Goal: Answer question/provide support

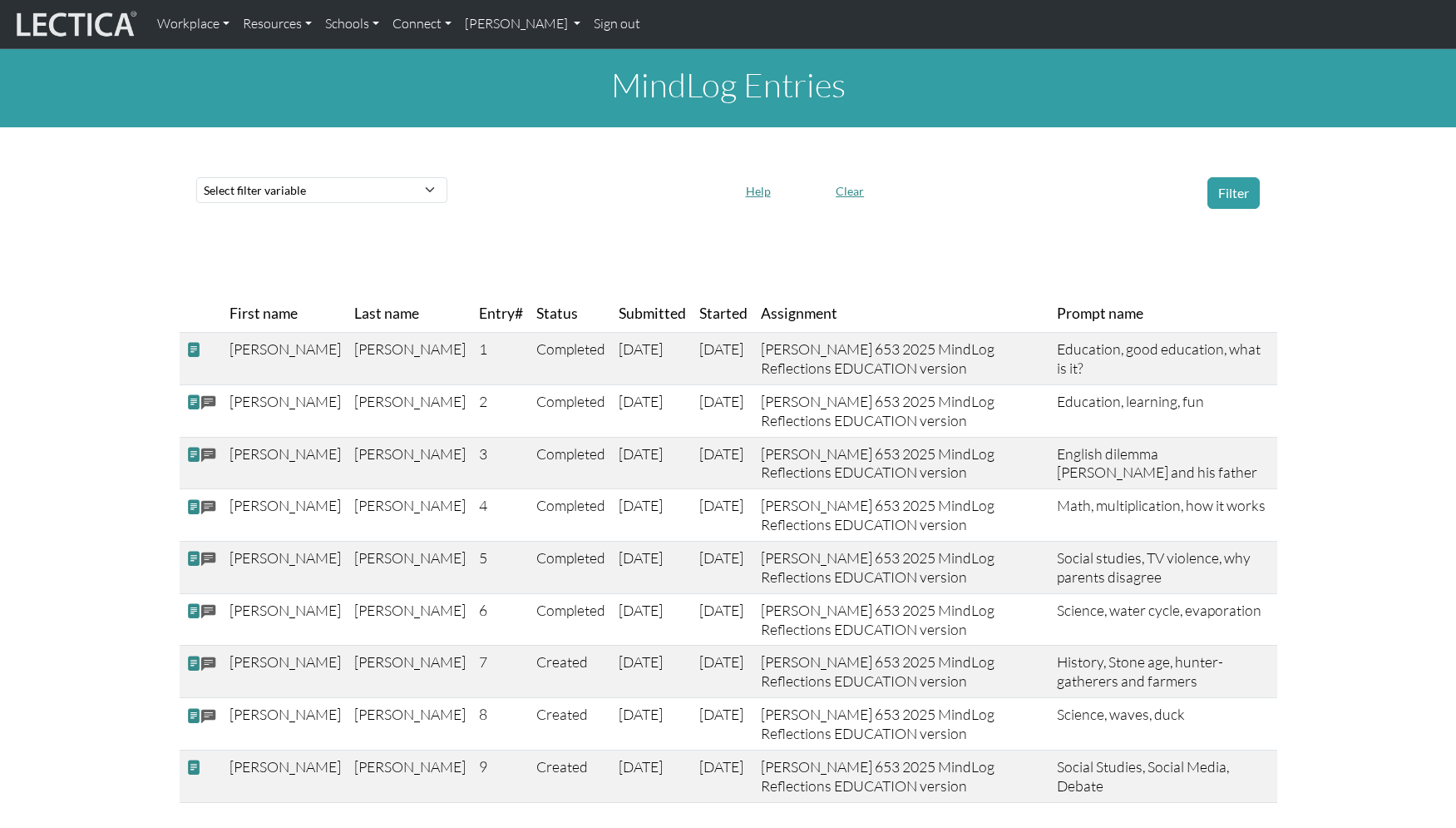
scroll to position [145, 0]
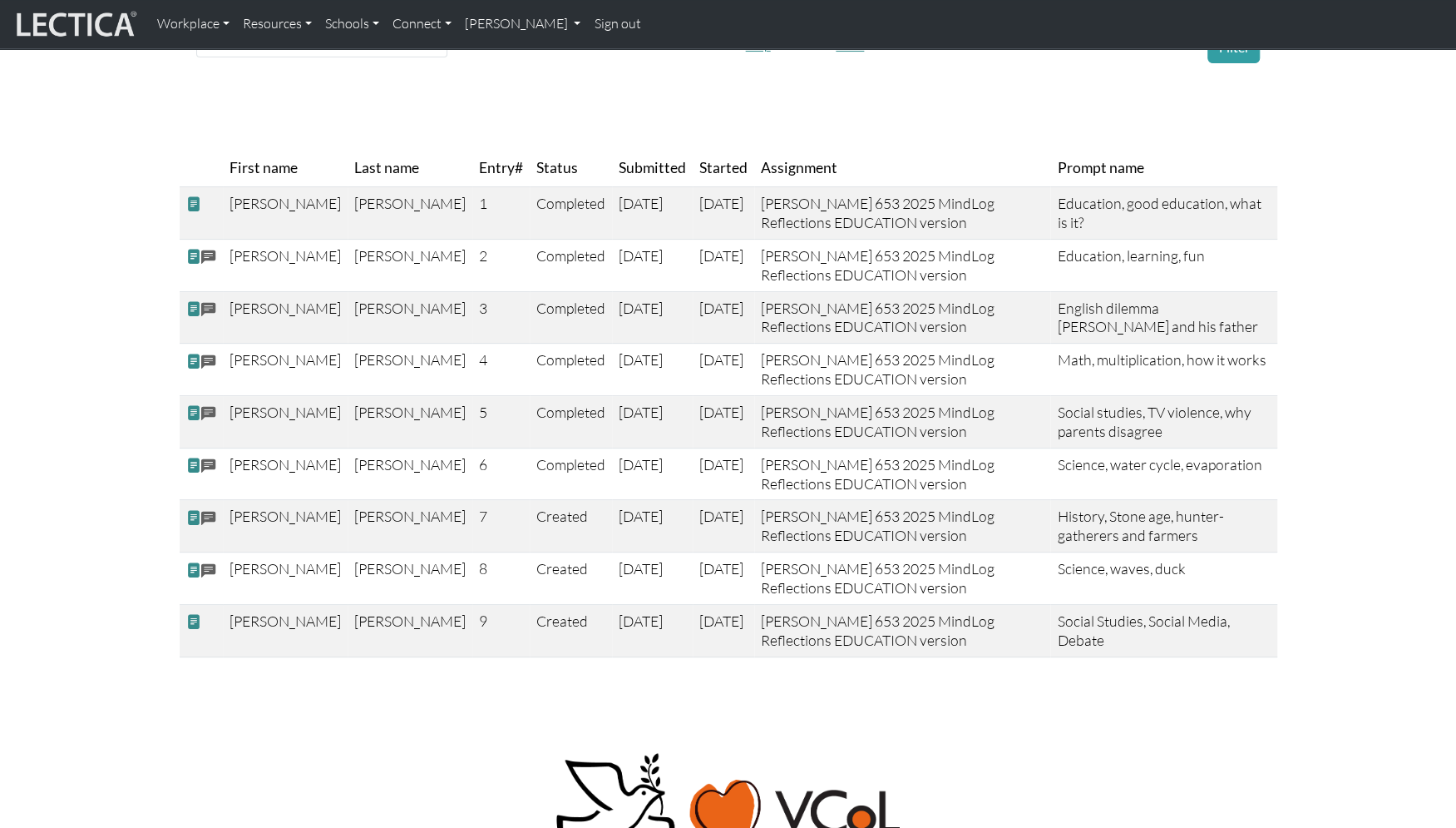
click at [375, 710] on div "© 2025 Lectica, Inc. All rights reserved. Lectica is a not for profit 501(c)(3)…" at bounding box center [728, 827] width 1097 height 233
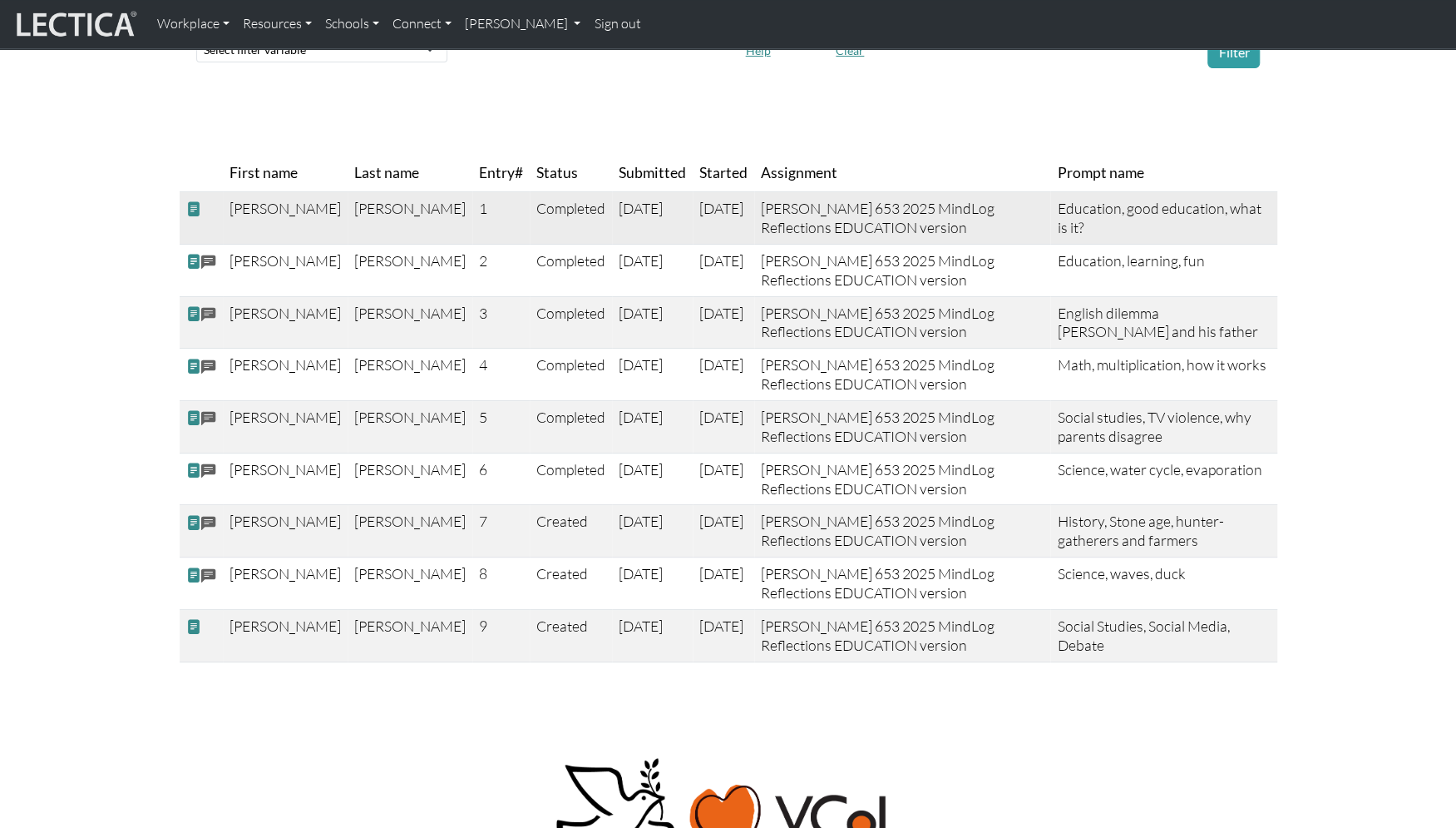
scroll to position [139, 0]
click at [191, 209] on span at bounding box center [194, 211] width 15 height 18
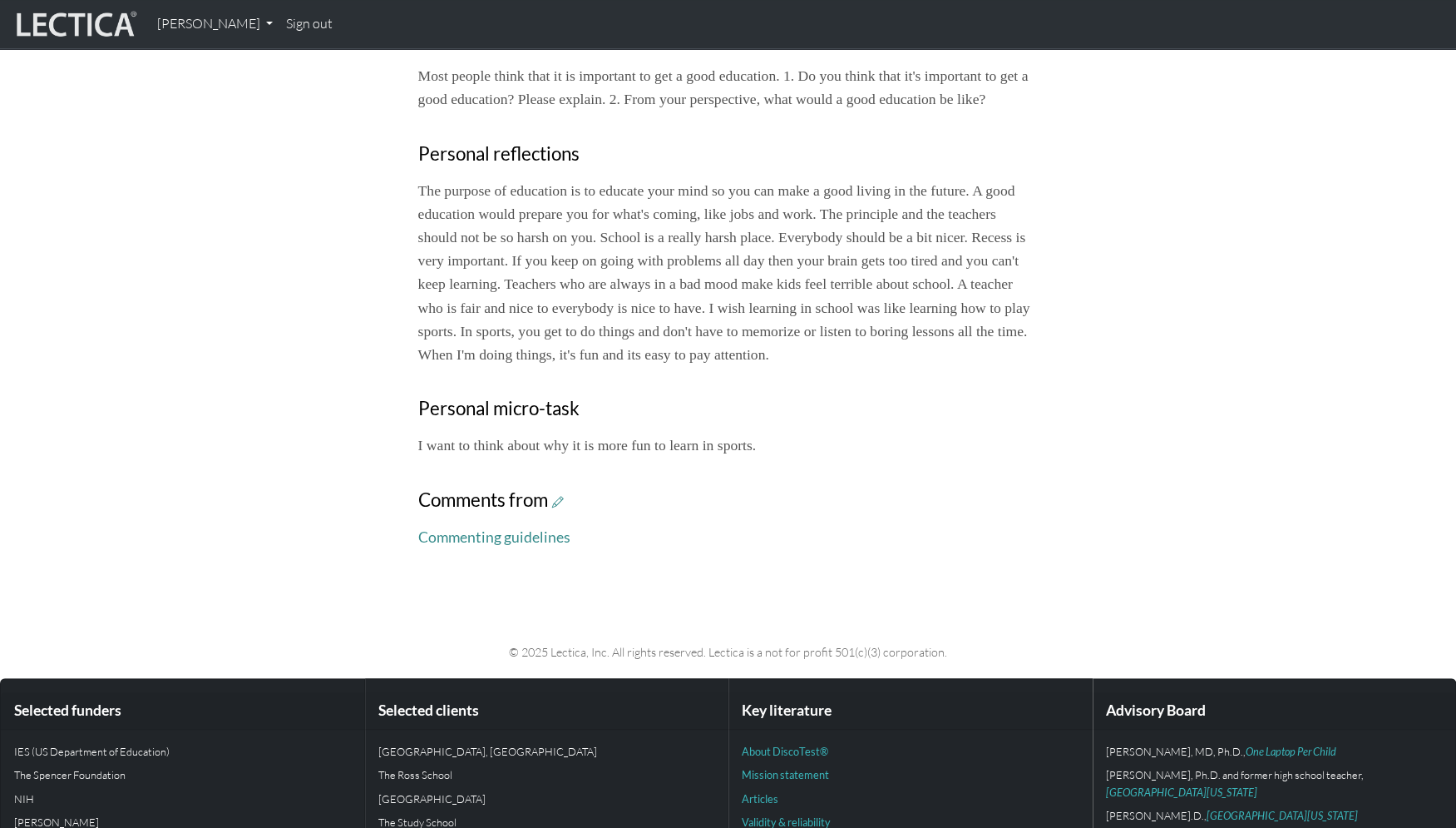
scroll to position [464, 0]
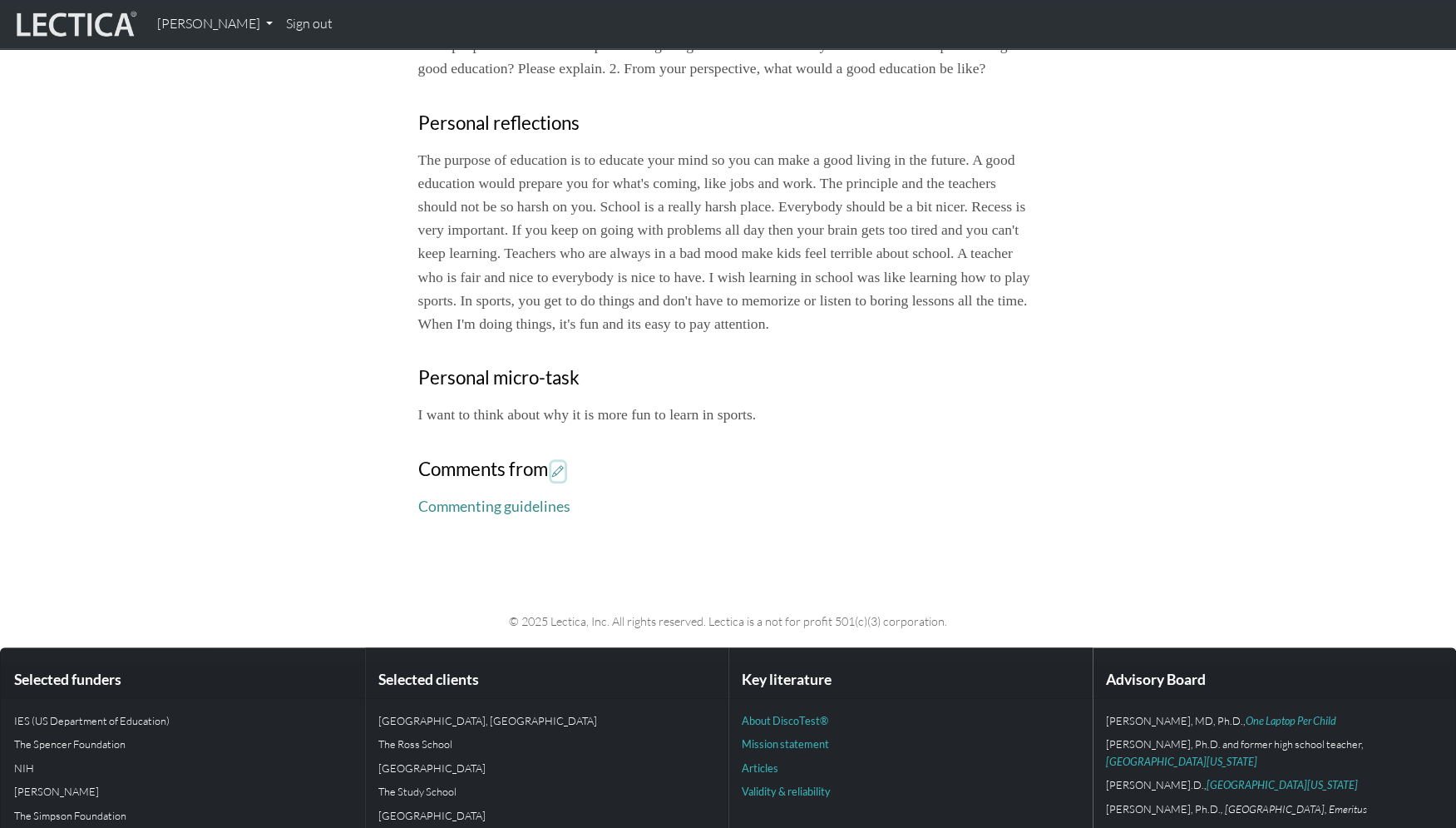
click at [552, 464] on icon at bounding box center [558, 471] width 12 height 14
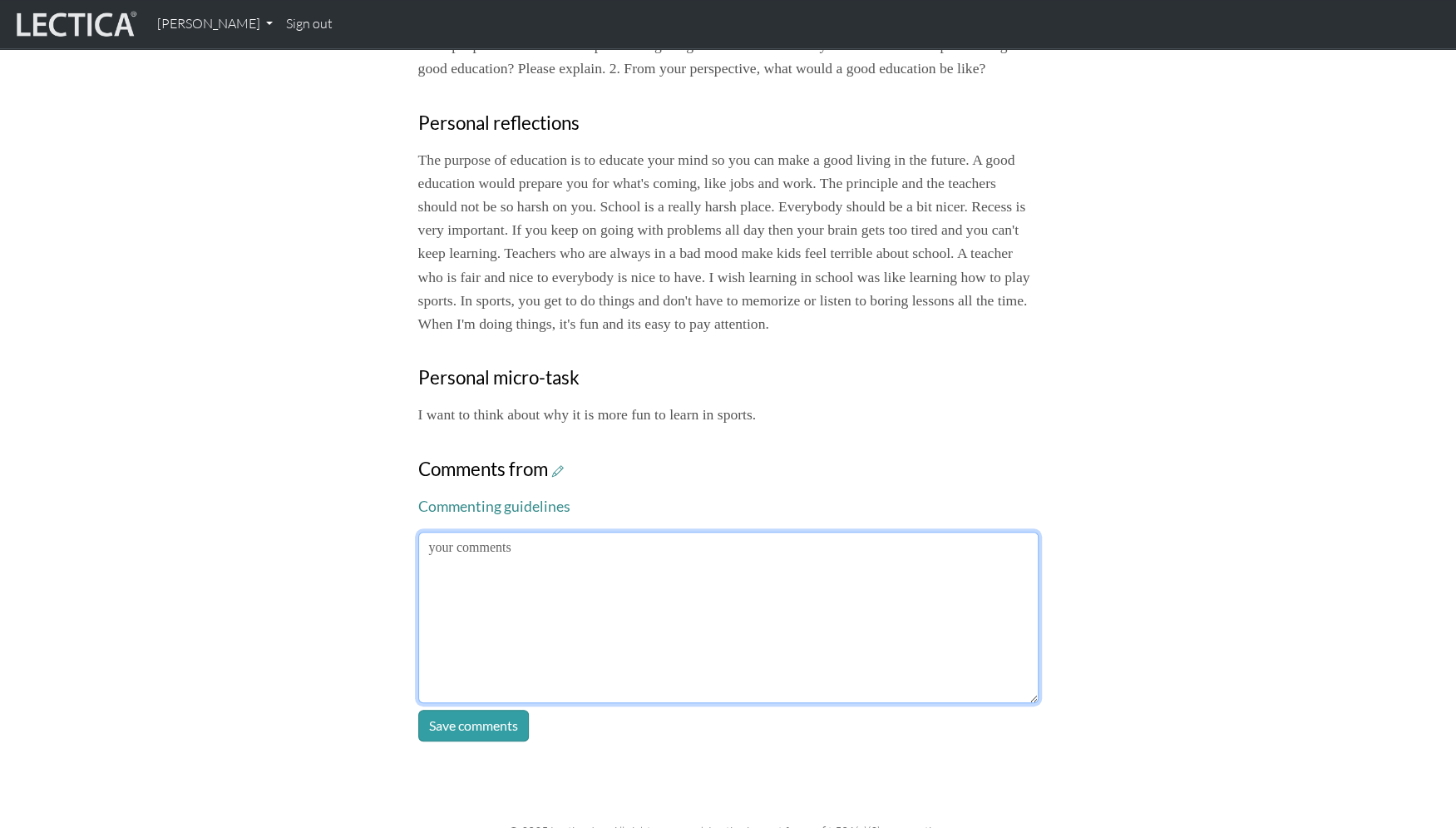
click at [429, 532] on textarea at bounding box center [729, 617] width 620 height 171
paste textarea "59683"
type textarea "59683"
drag, startPoint x: 445, startPoint y: 491, endPoint x: 405, endPoint y: 488, distance: 40.1
click at [419, 532] on textarea "59683" at bounding box center [729, 617] width 620 height 171
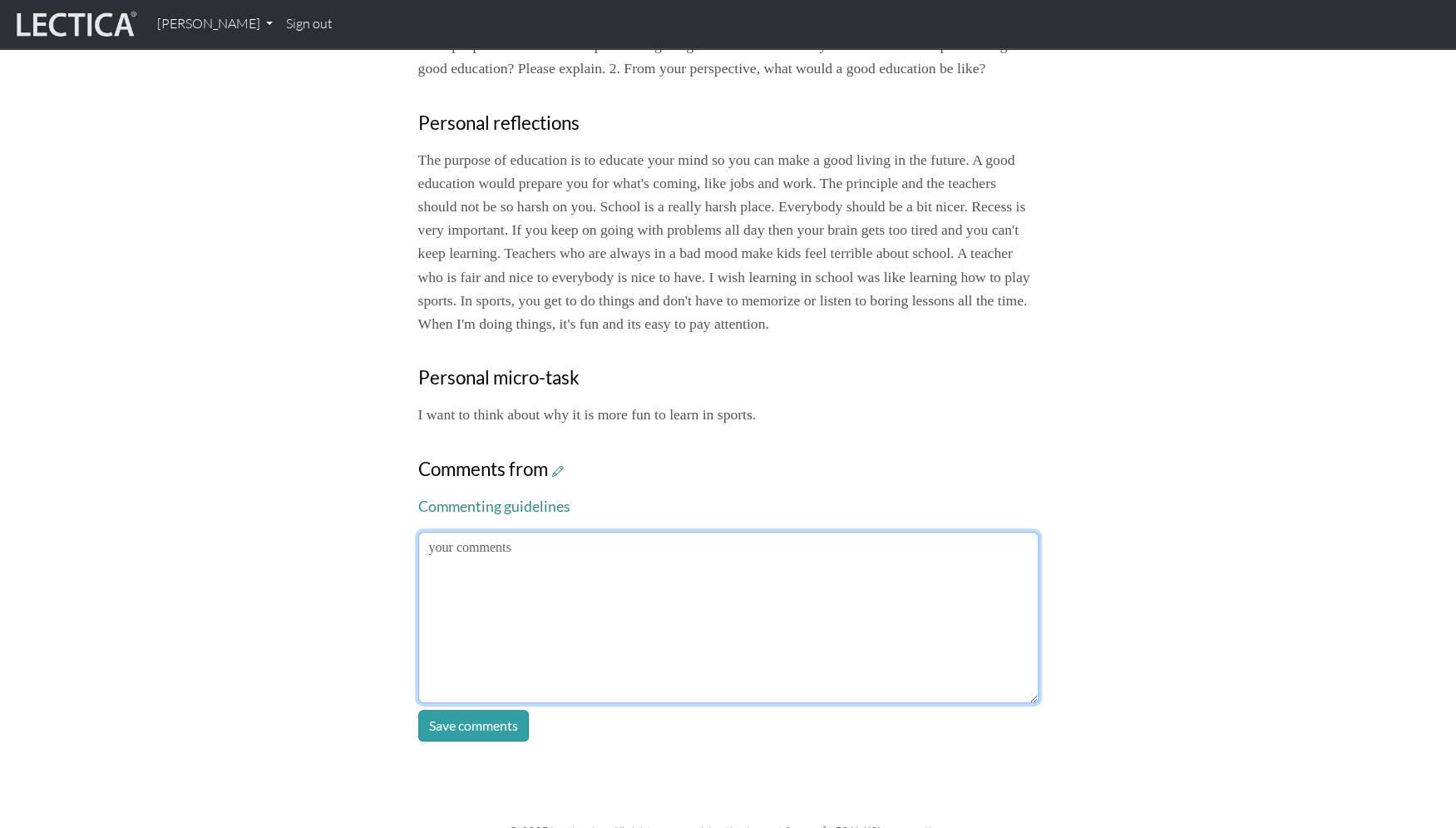
paste textarea "It sounds like you aren't having a great time in school right now. This is some…"
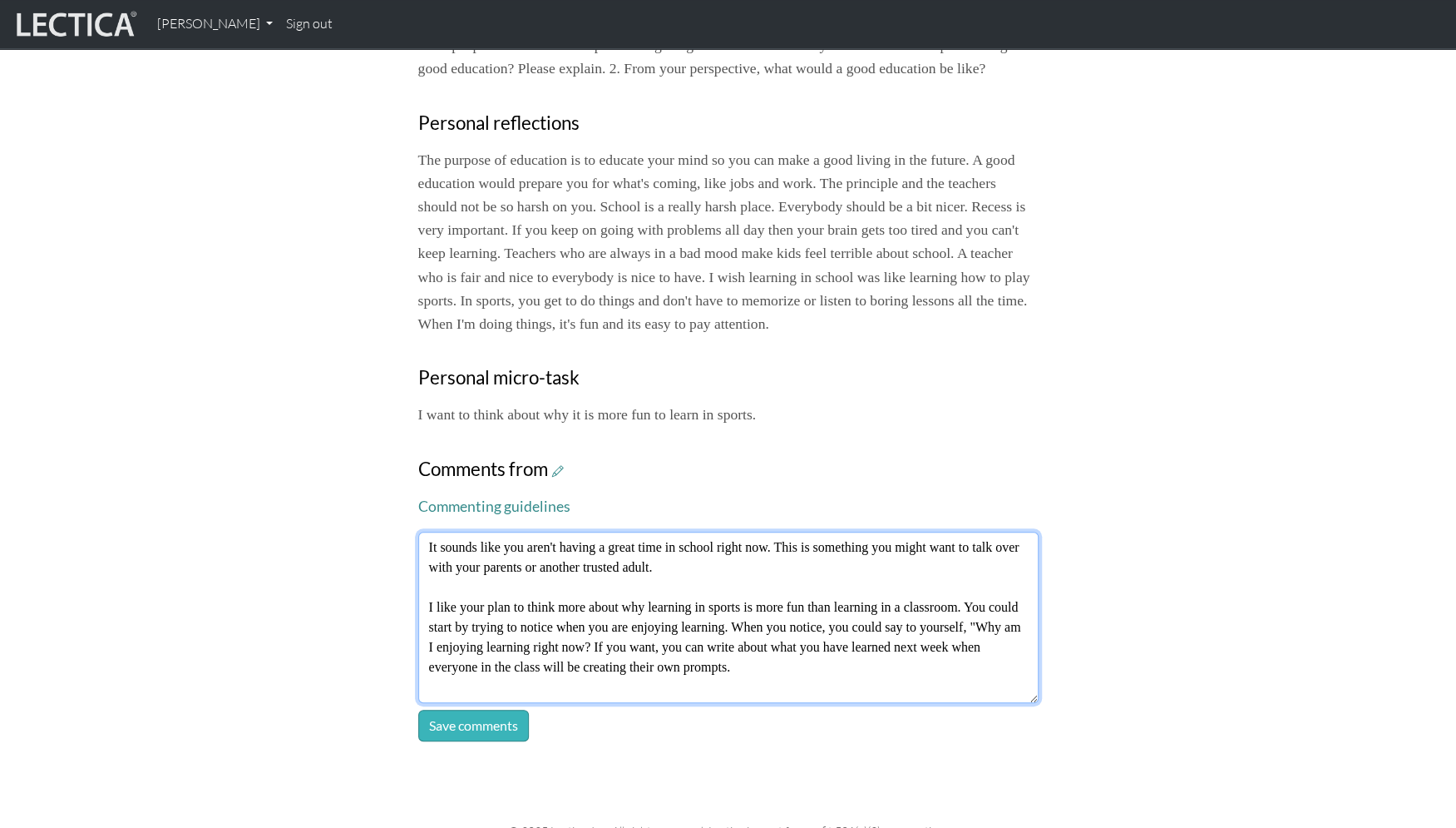
type textarea "It sounds like you aren't having a great time in school right now. This is some…"
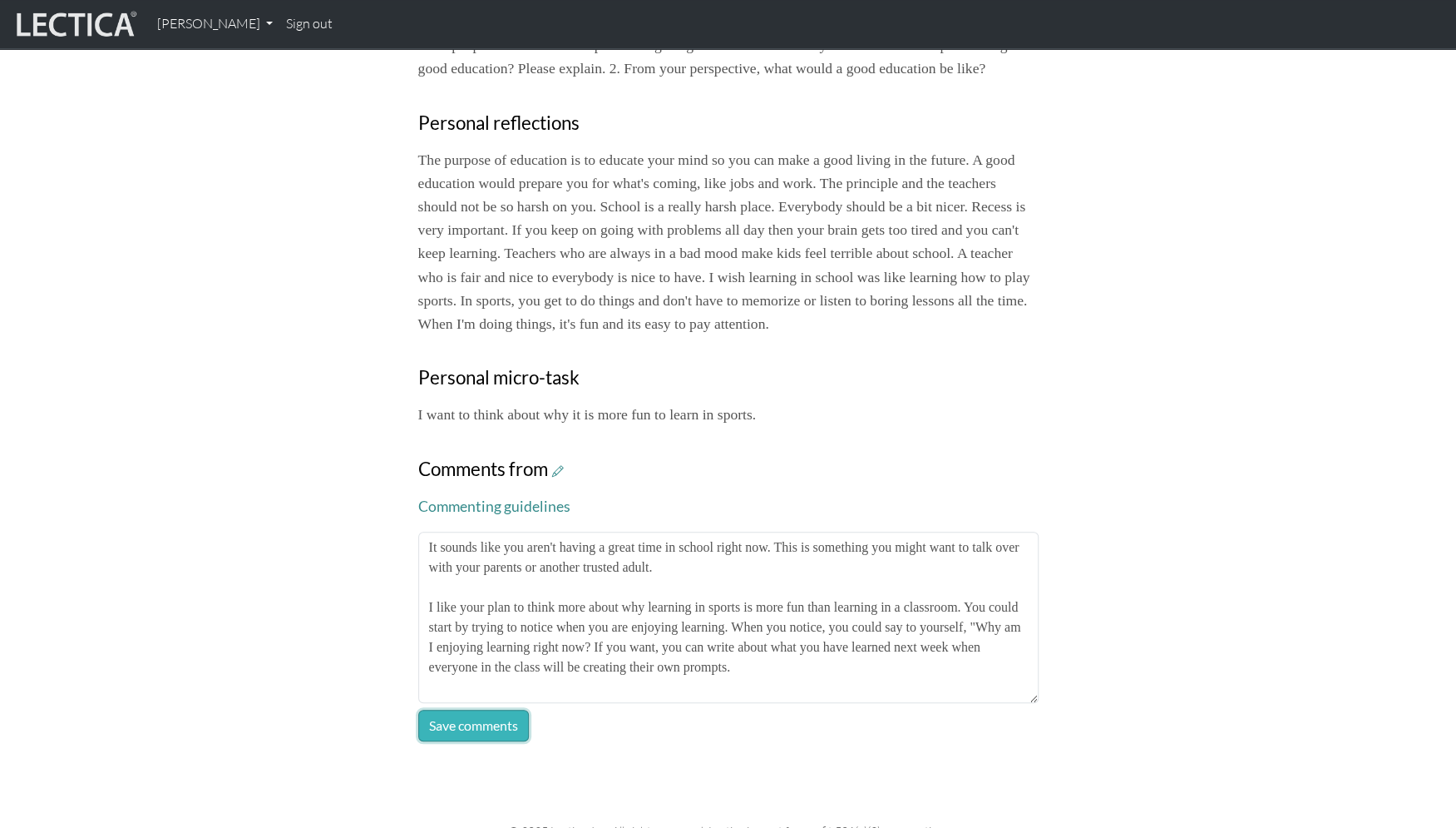
click at [466, 709] on button "Save comments" at bounding box center [474, 725] width 111 height 32
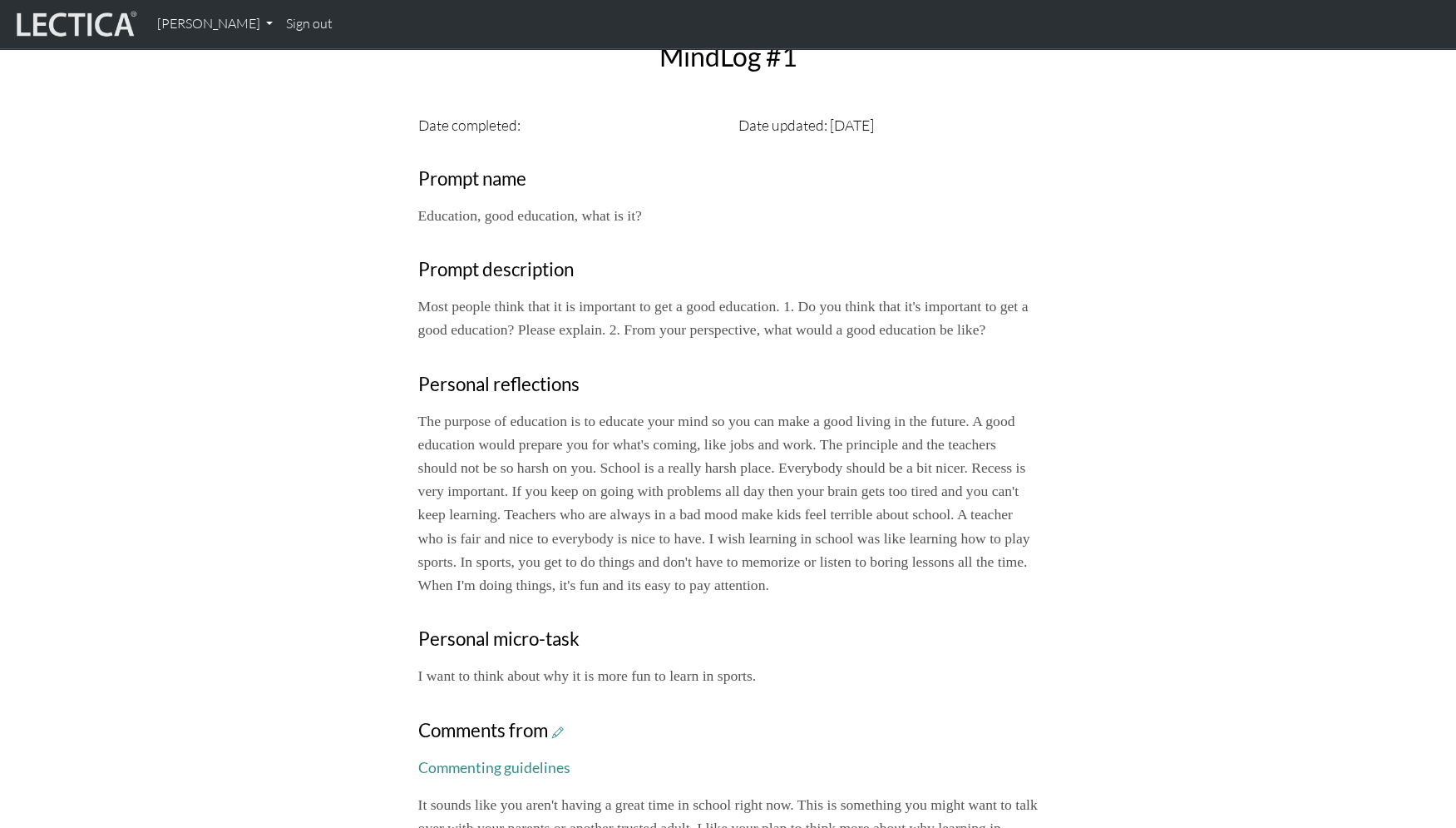
scroll to position [0, 0]
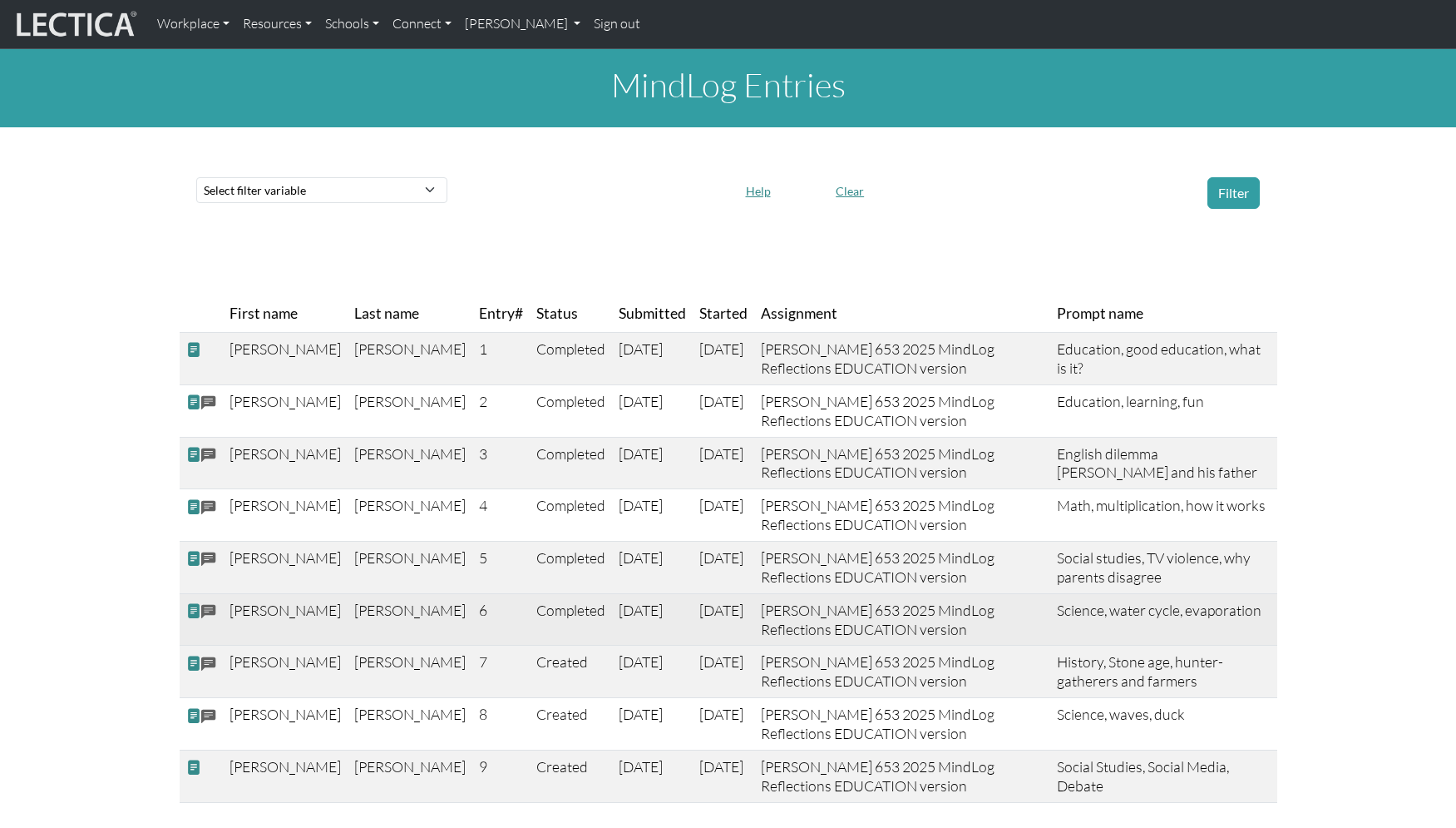
scroll to position [182, 0]
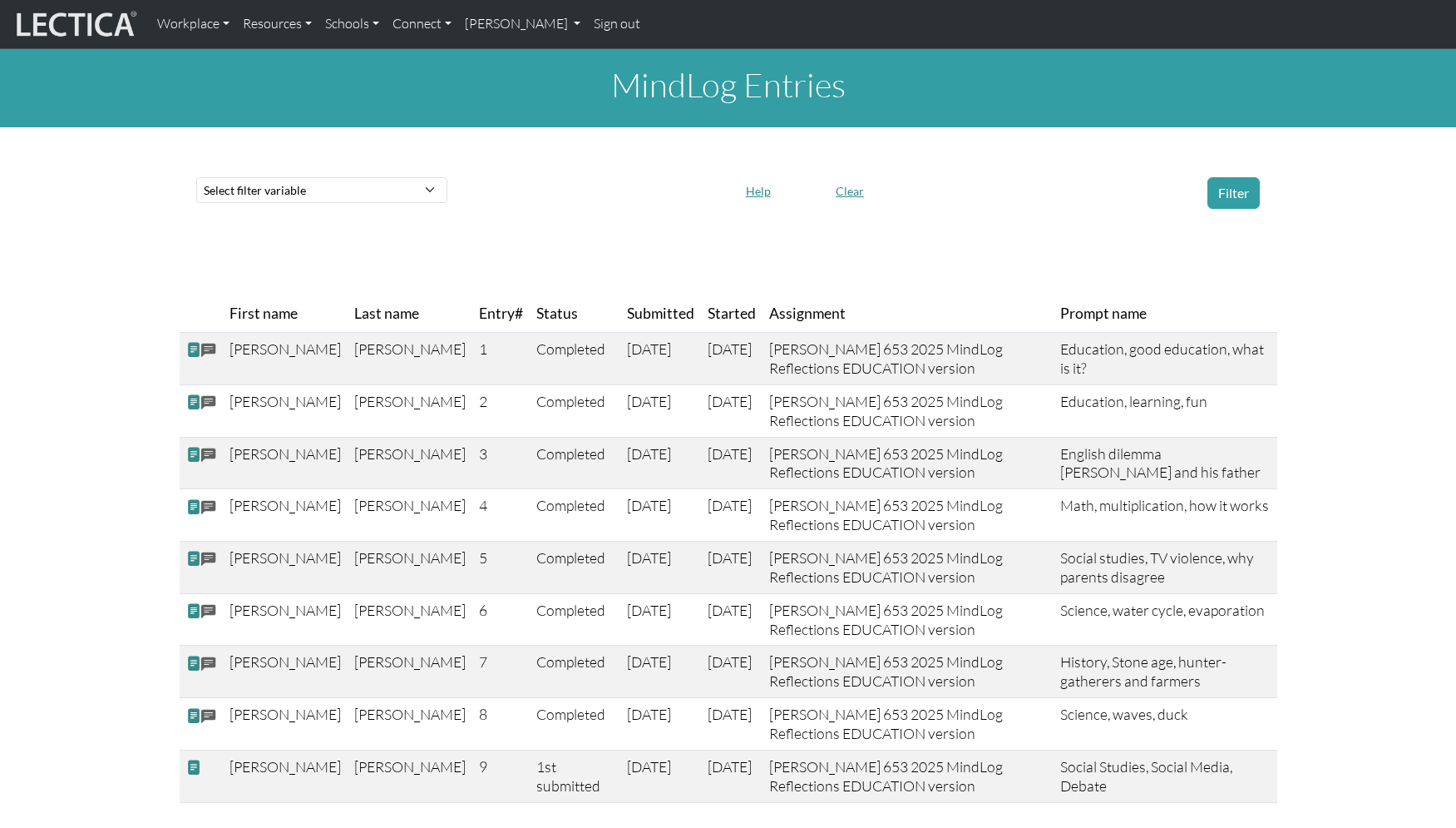
scroll to position [182, 0]
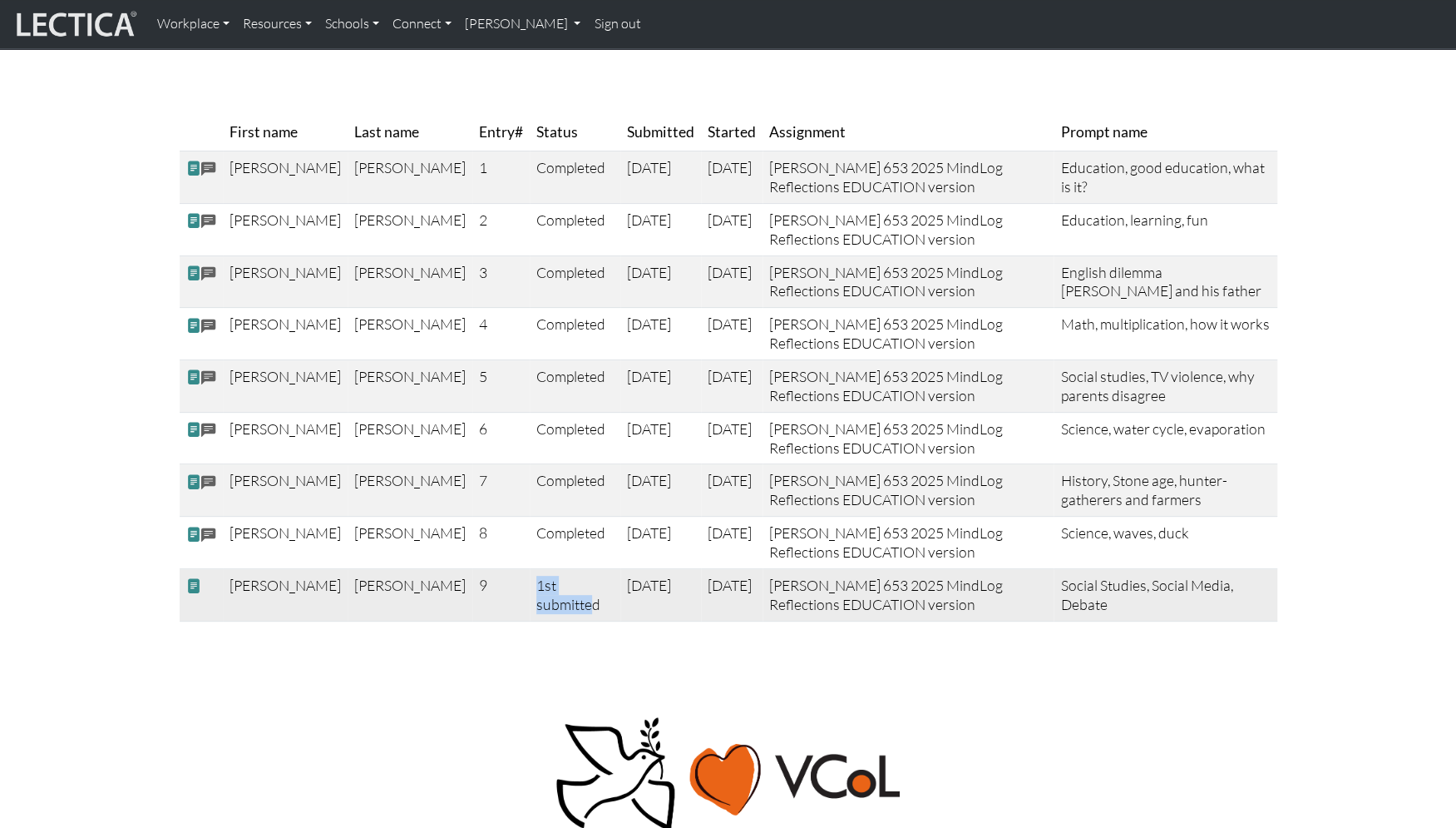
drag, startPoint x: 426, startPoint y: 552, endPoint x: 475, endPoint y: 566, distance: 51.0
click at [529, 568] on td "1st submitted" at bounding box center [575, 594] width 92 height 52
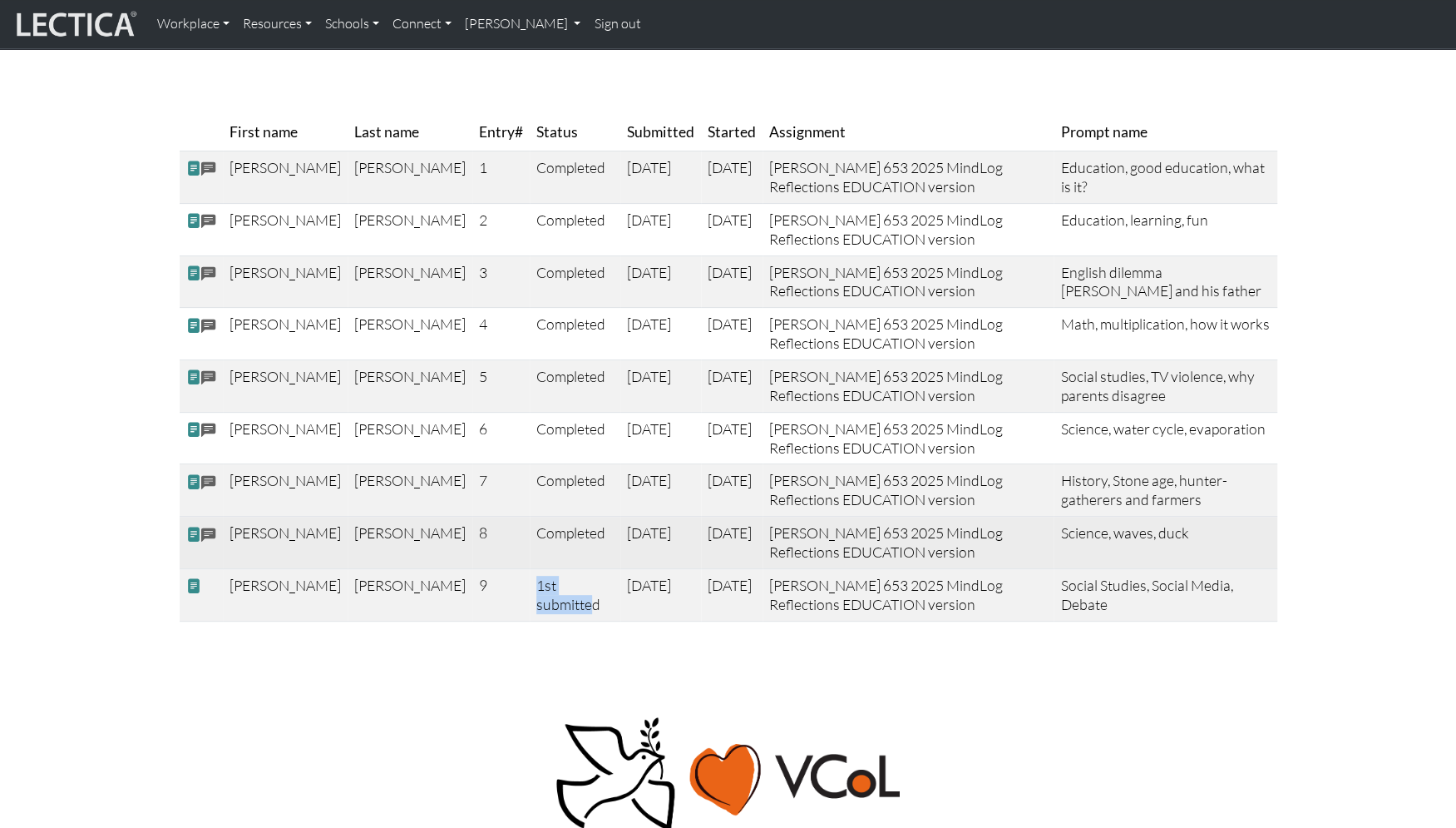
copy td "1st submitte"
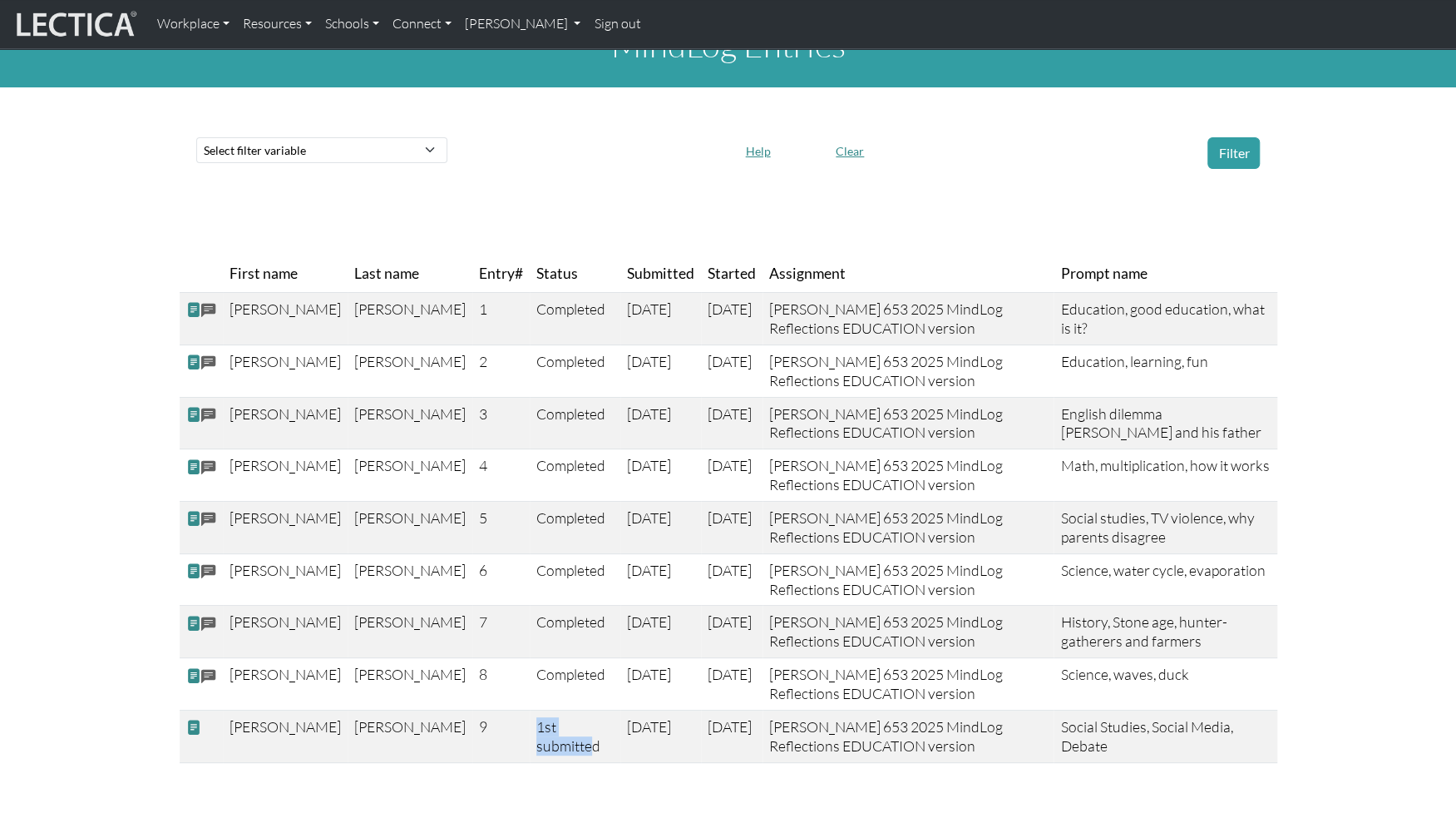
scroll to position [0, 0]
